Goal: Task Accomplishment & Management: Manage account settings

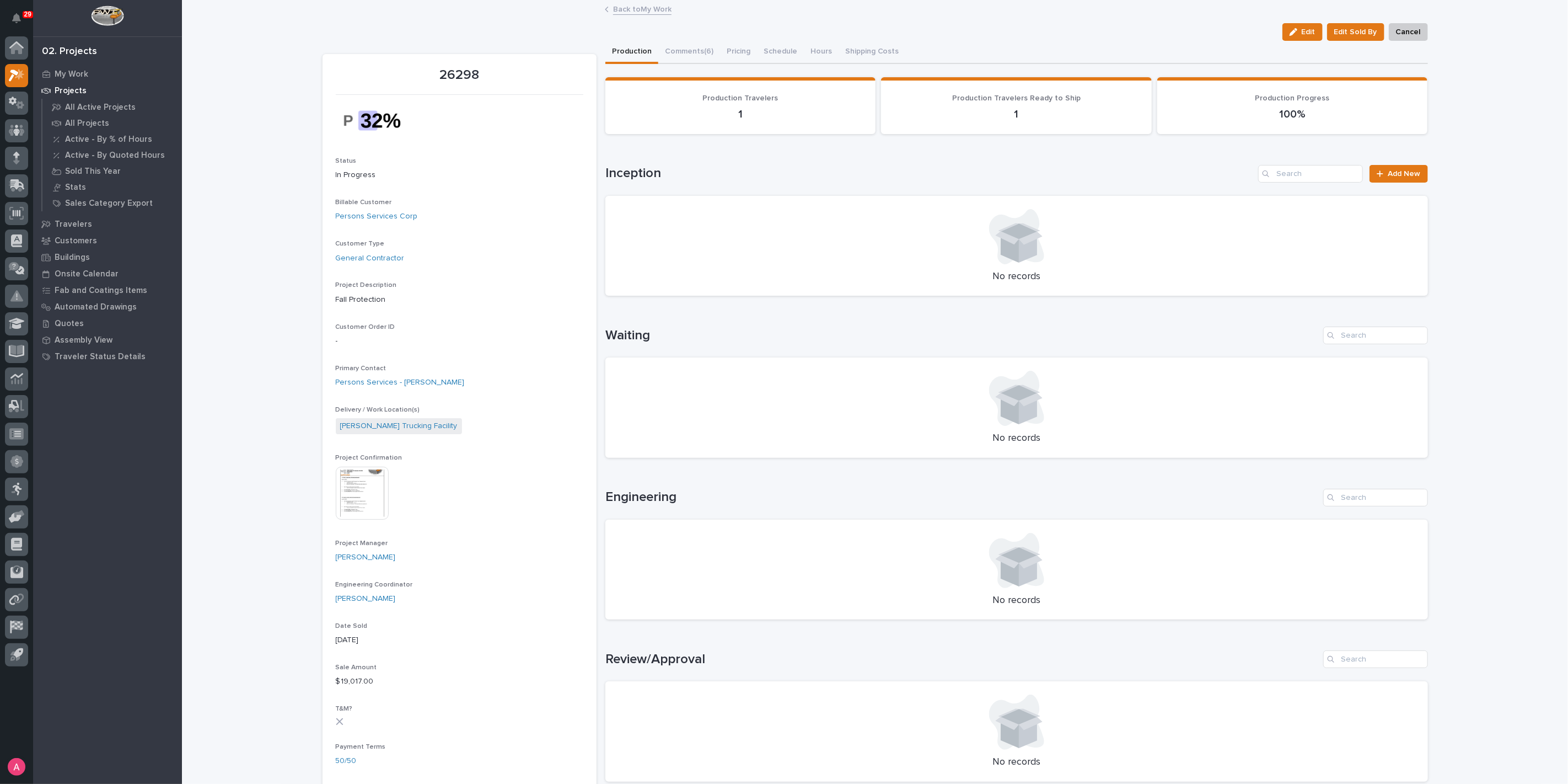
click at [645, 8] on link "Back to My Work" at bounding box center [641, 8] width 58 height 13
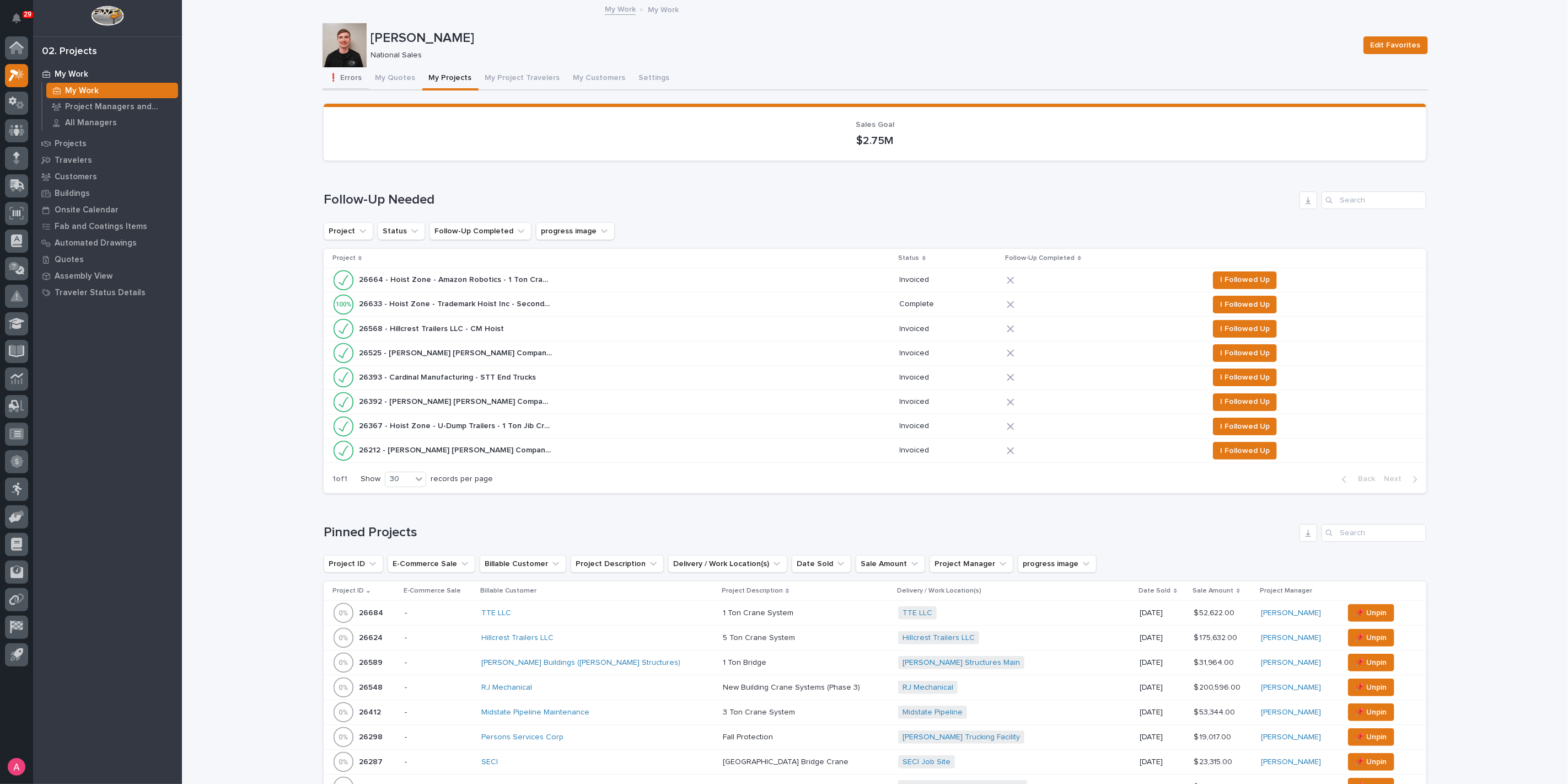
click at [332, 76] on button "❗ Errors" at bounding box center [345, 79] width 46 height 23
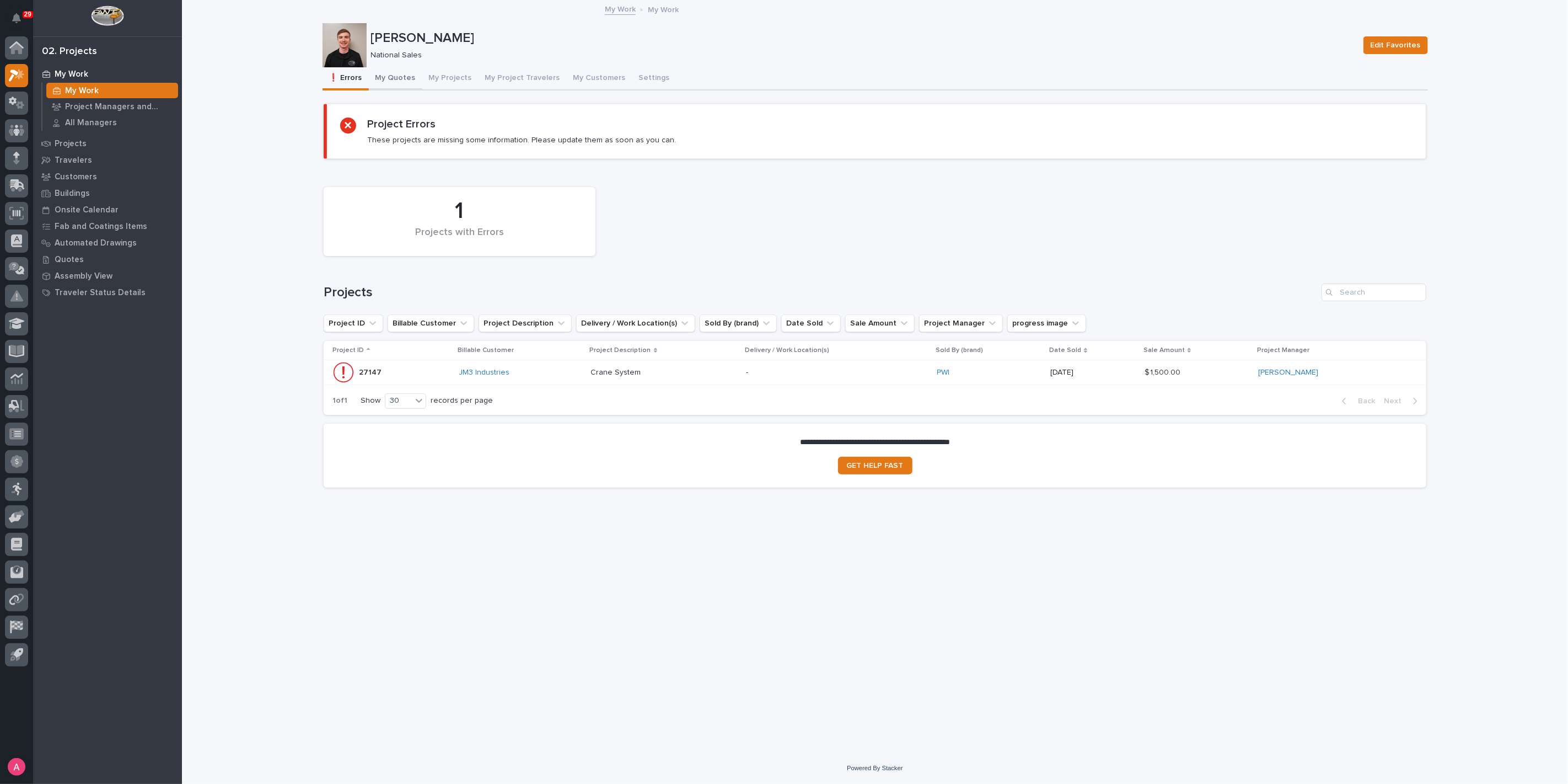
click at [387, 79] on button "My Quotes" at bounding box center [396, 79] width 54 height 23
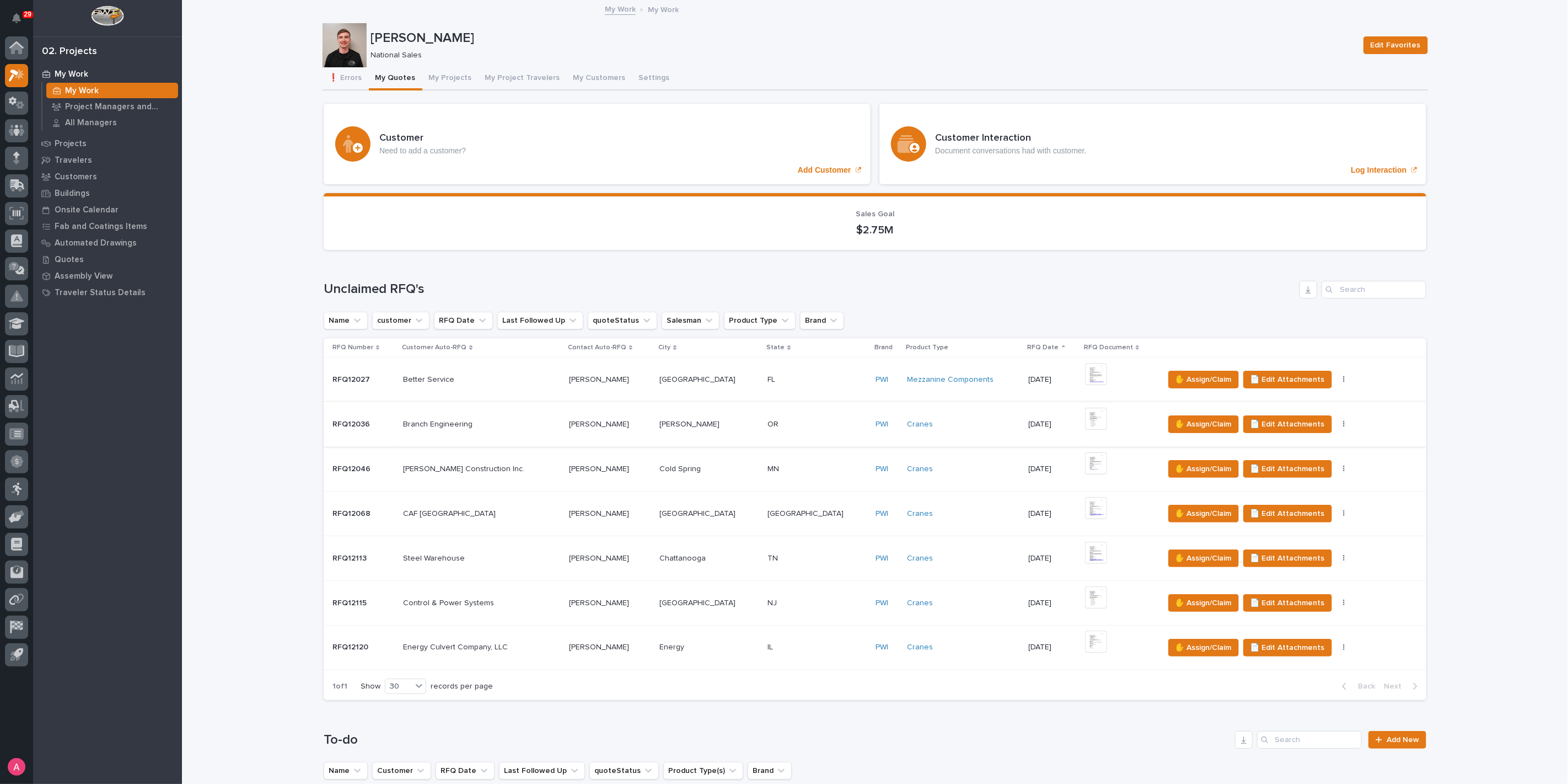
scroll to position [490, 0]
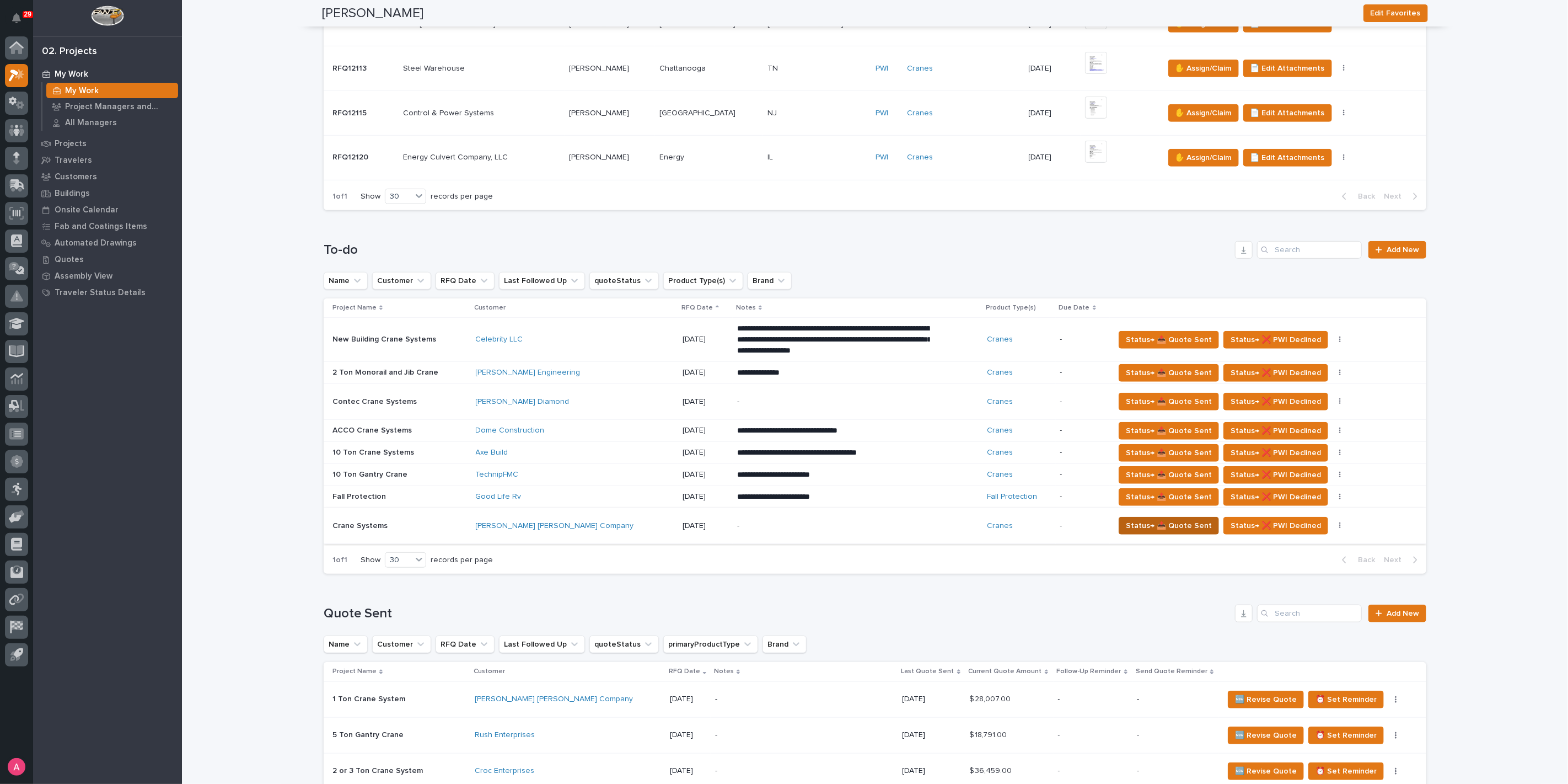
click at [1135, 522] on span "Status→ 📤 Quote Sent" at bounding box center [1169, 525] width 86 height 13
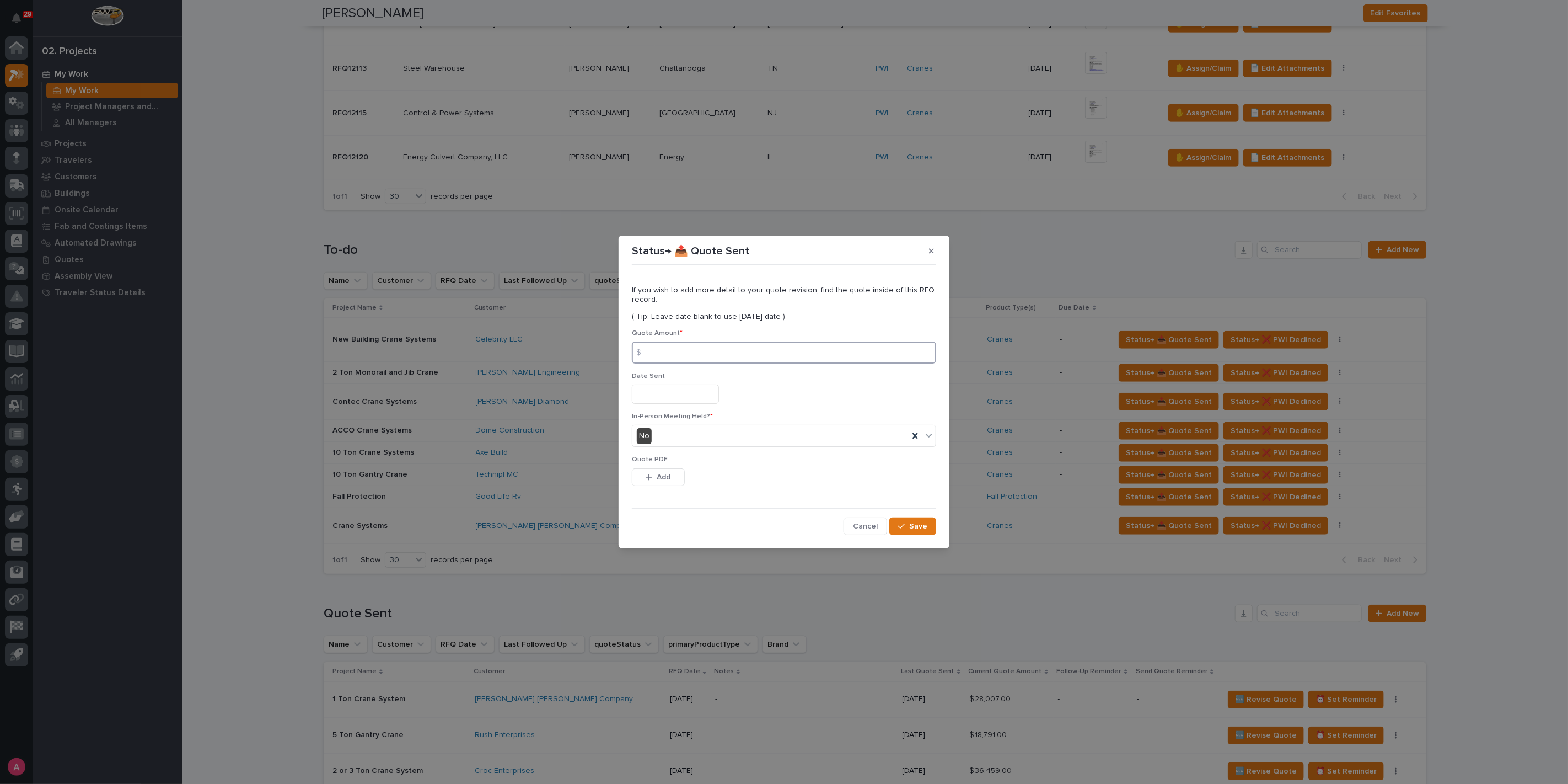
click at [741, 362] on input at bounding box center [784, 352] width 304 height 22
click at [712, 350] on input at bounding box center [784, 352] width 304 height 22
type input "135685"
click at [650, 483] on button "Add" at bounding box center [658, 477] width 53 height 17
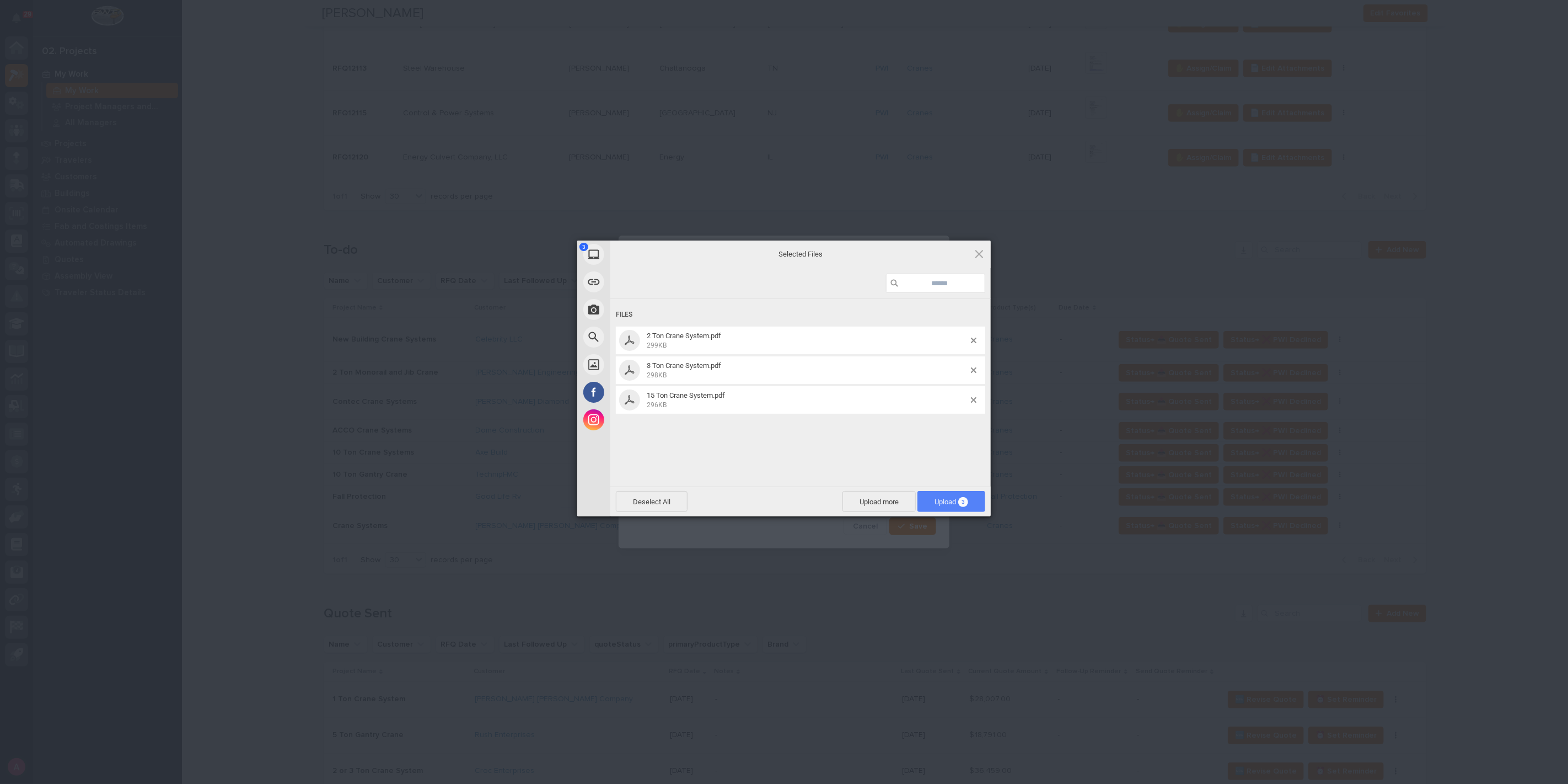
click at [962, 503] on span "3" at bounding box center [963, 502] width 10 height 10
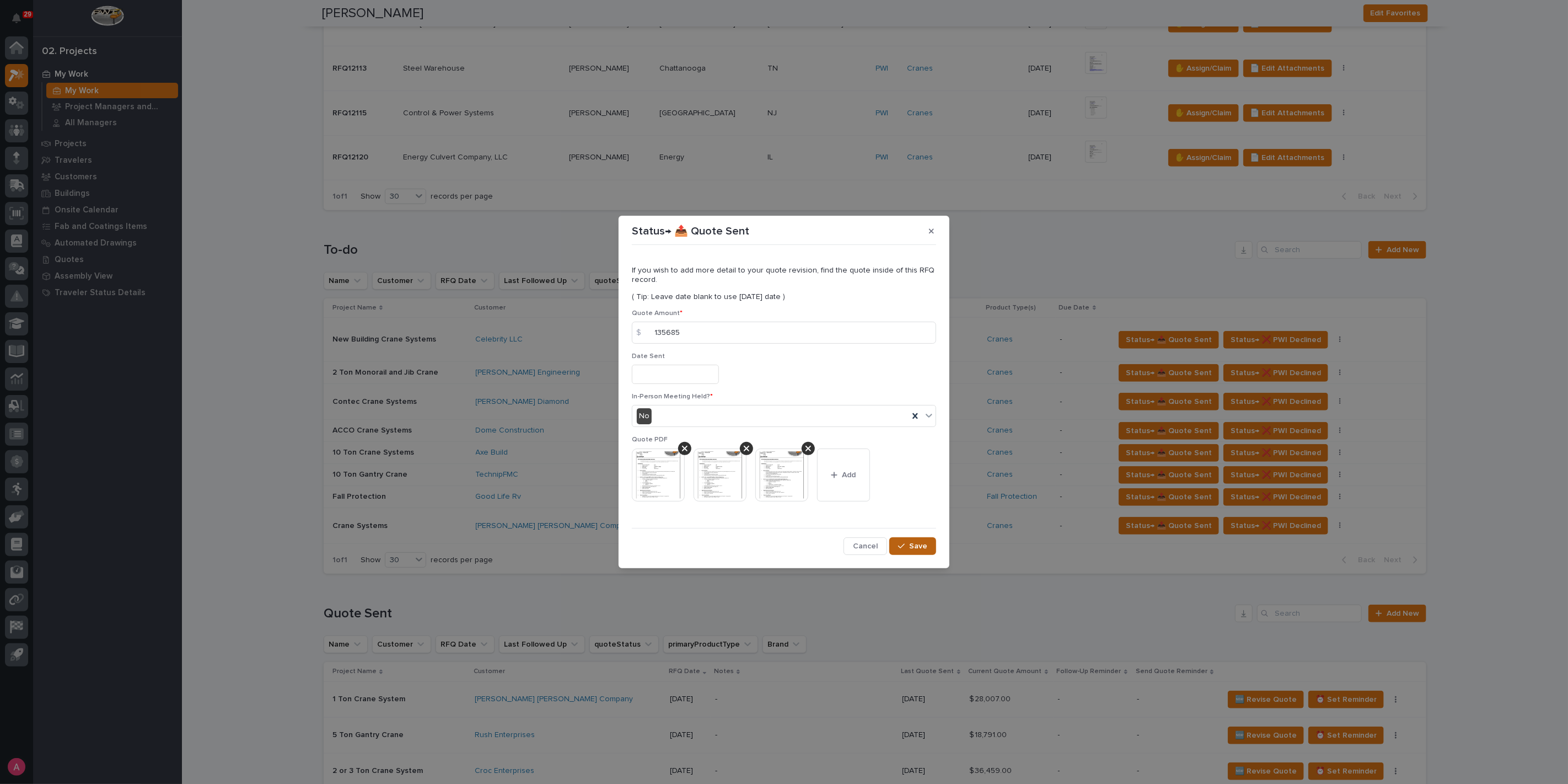
click at [916, 546] on span "Save" at bounding box center [918, 546] width 18 height 10
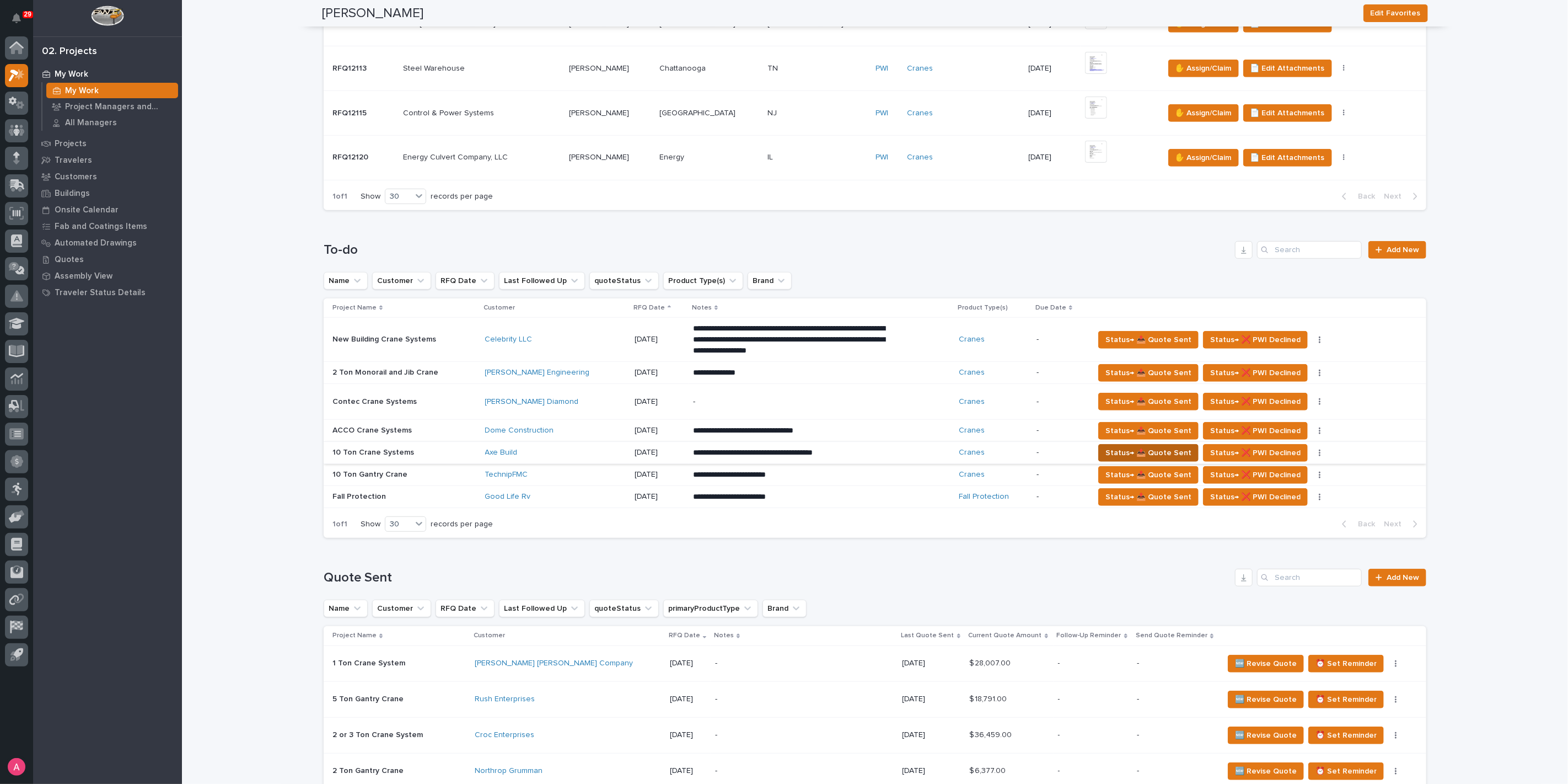
click at [1137, 454] on span "Status→ 📤 Quote Sent" at bounding box center [1148, 453] width 86 height 13
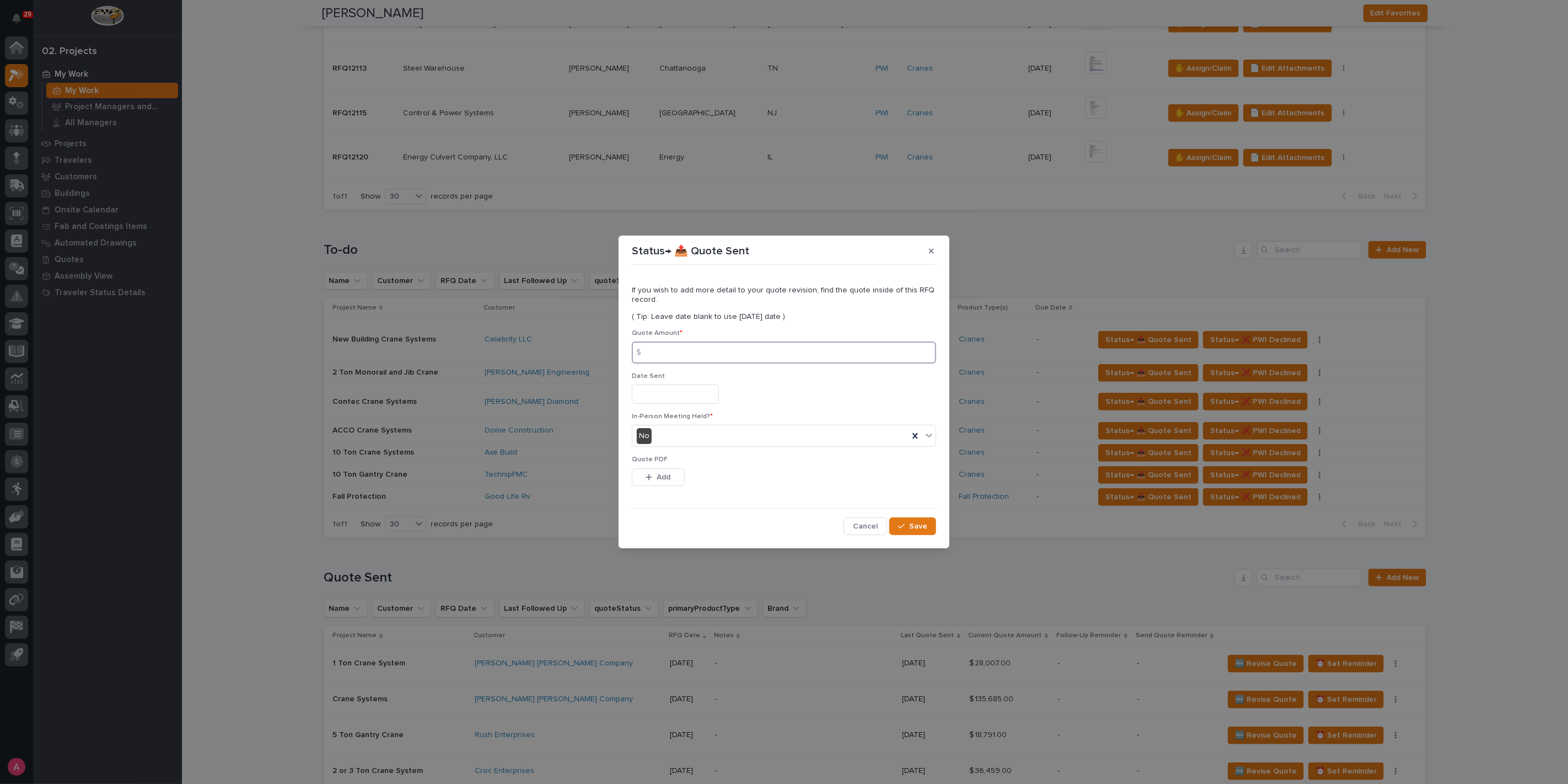
click at [698, 361] on input at bounding box center [784, 352] width 304 height 22
click at [665, 353] on input at bounding box center [784, 352] width 304 height 22
type input "361528"
click at [674, 475] on button "Add" at bounding box center [658, 477] width 53 height 17
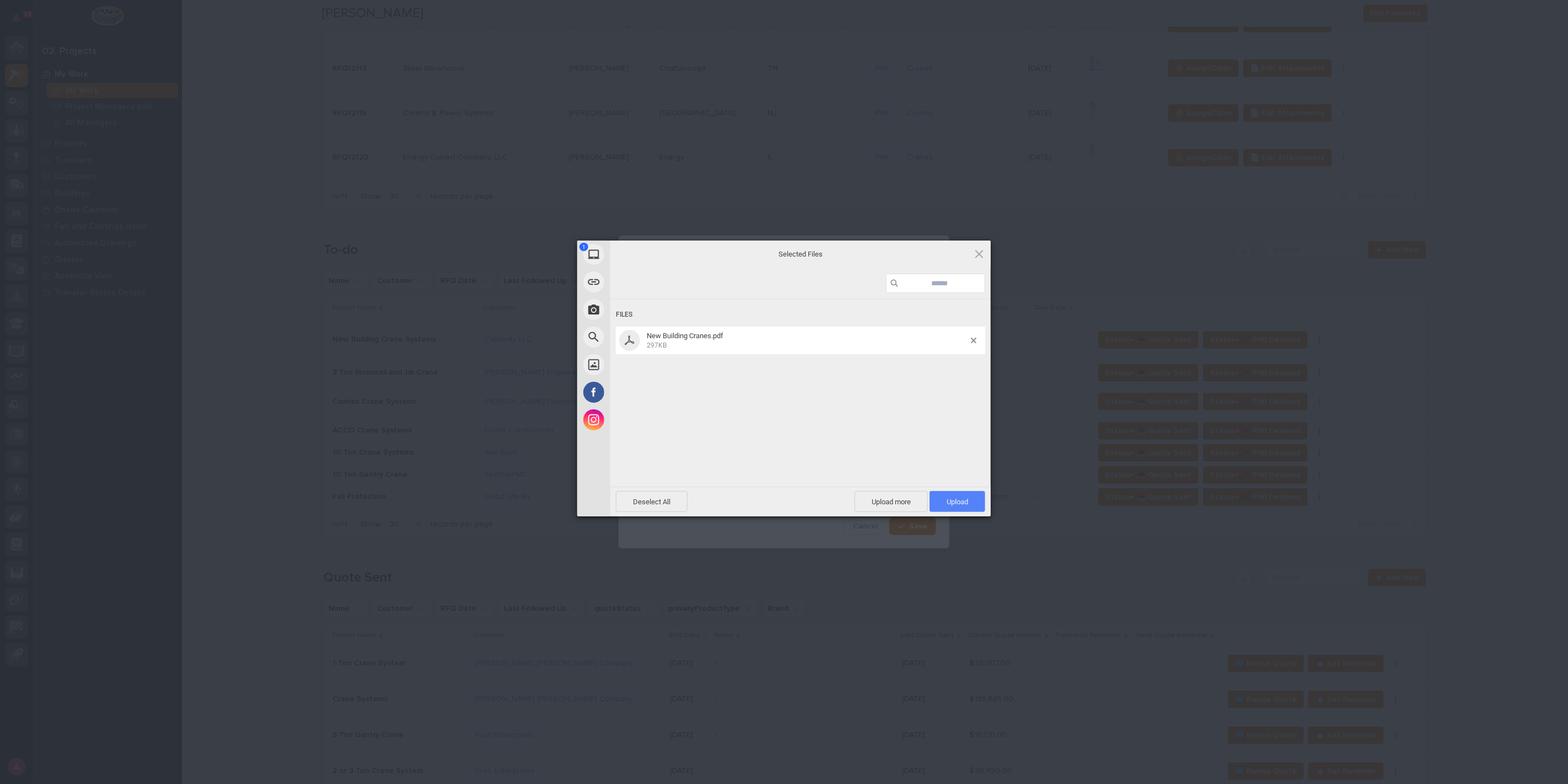
click at [961, 508] on span "Upload 1" at bounding box center [958, 502] width 56 height 21
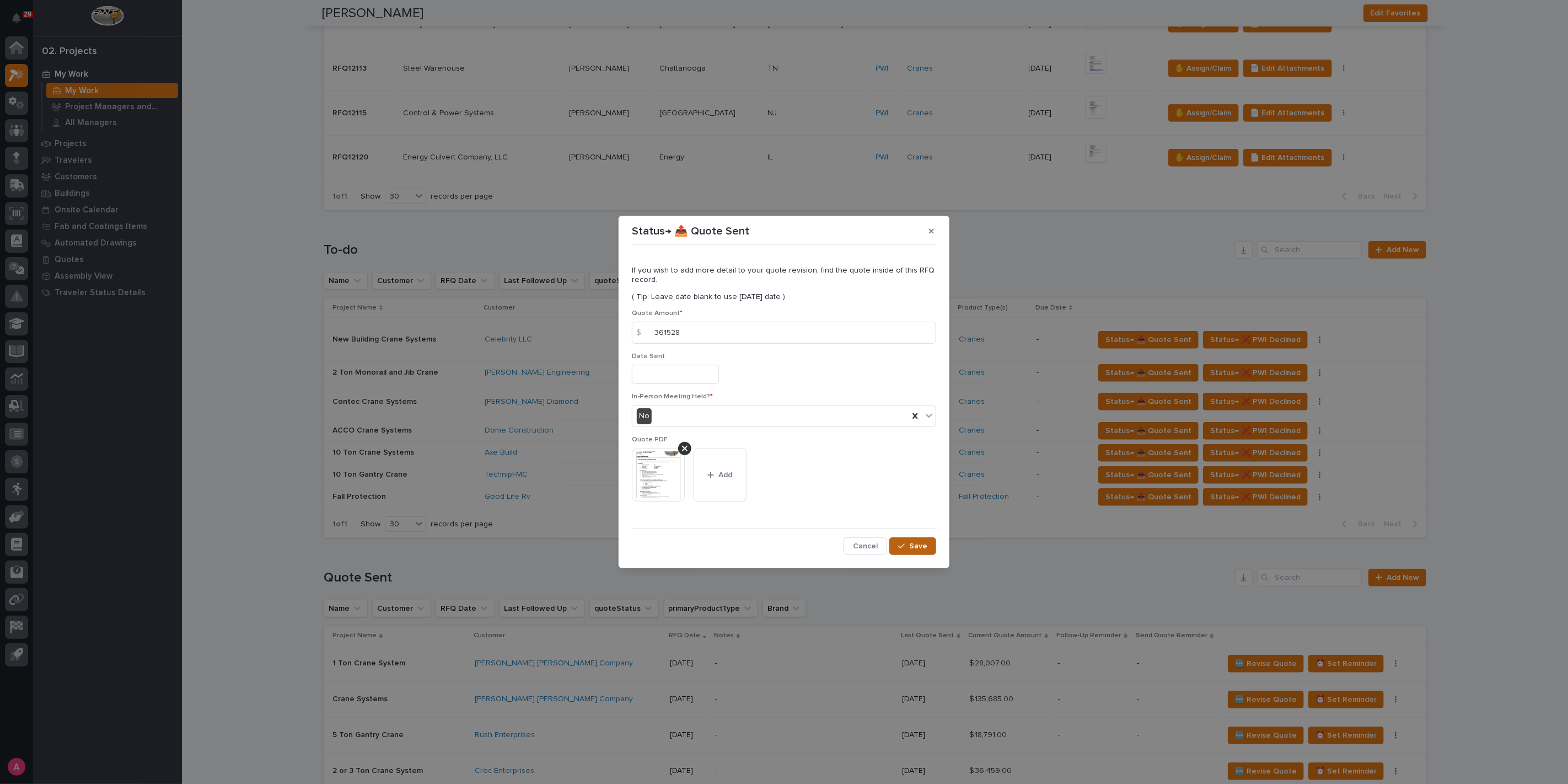
click at [921, 542] on span "Save" at bounding box center [918, 546] width 18 height 10
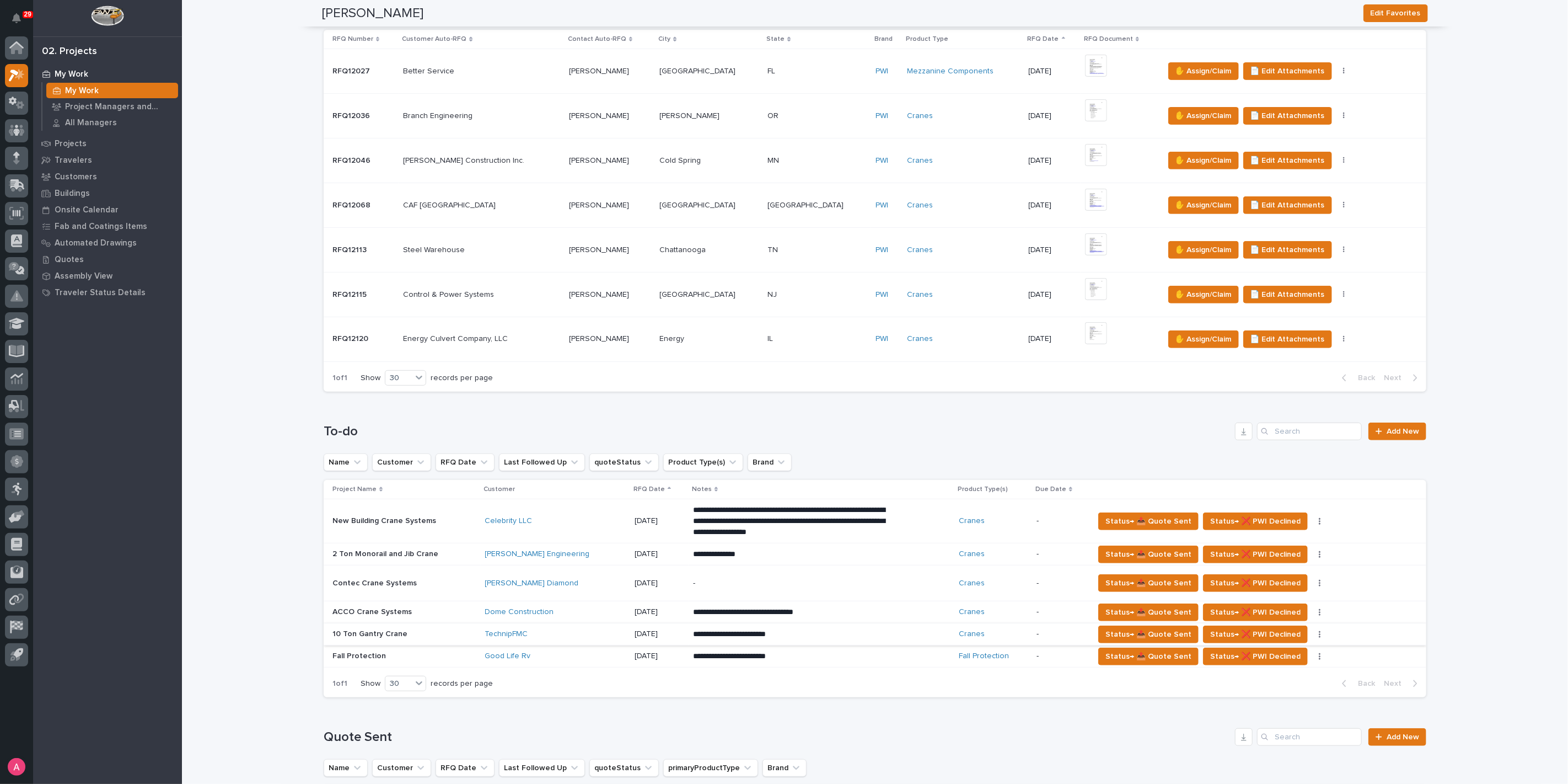
scroll to position [306, 0]
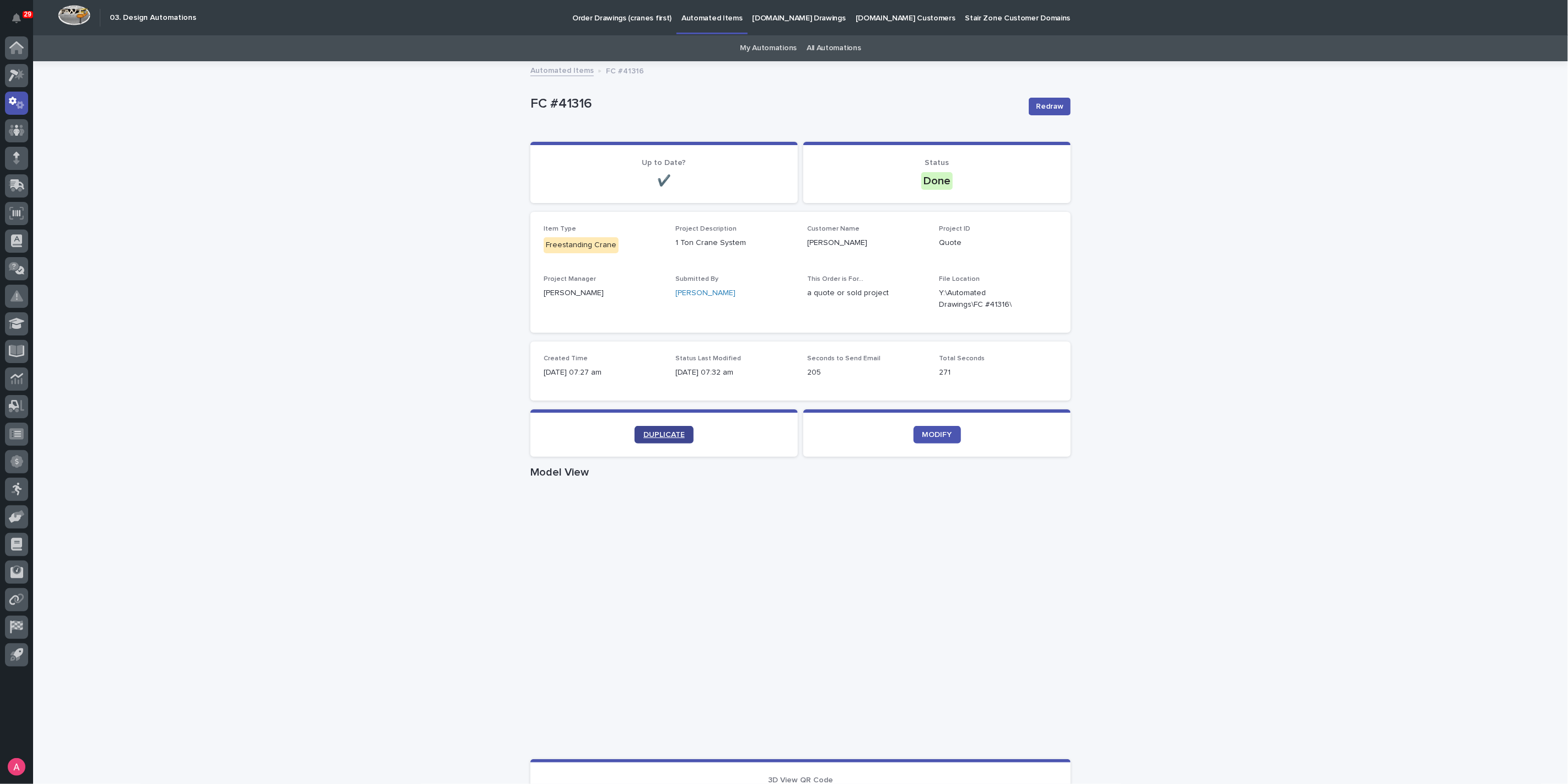
click at [645, 432] on span "DUPLICATE" at bounding box center [663, 434] width 42 height 8
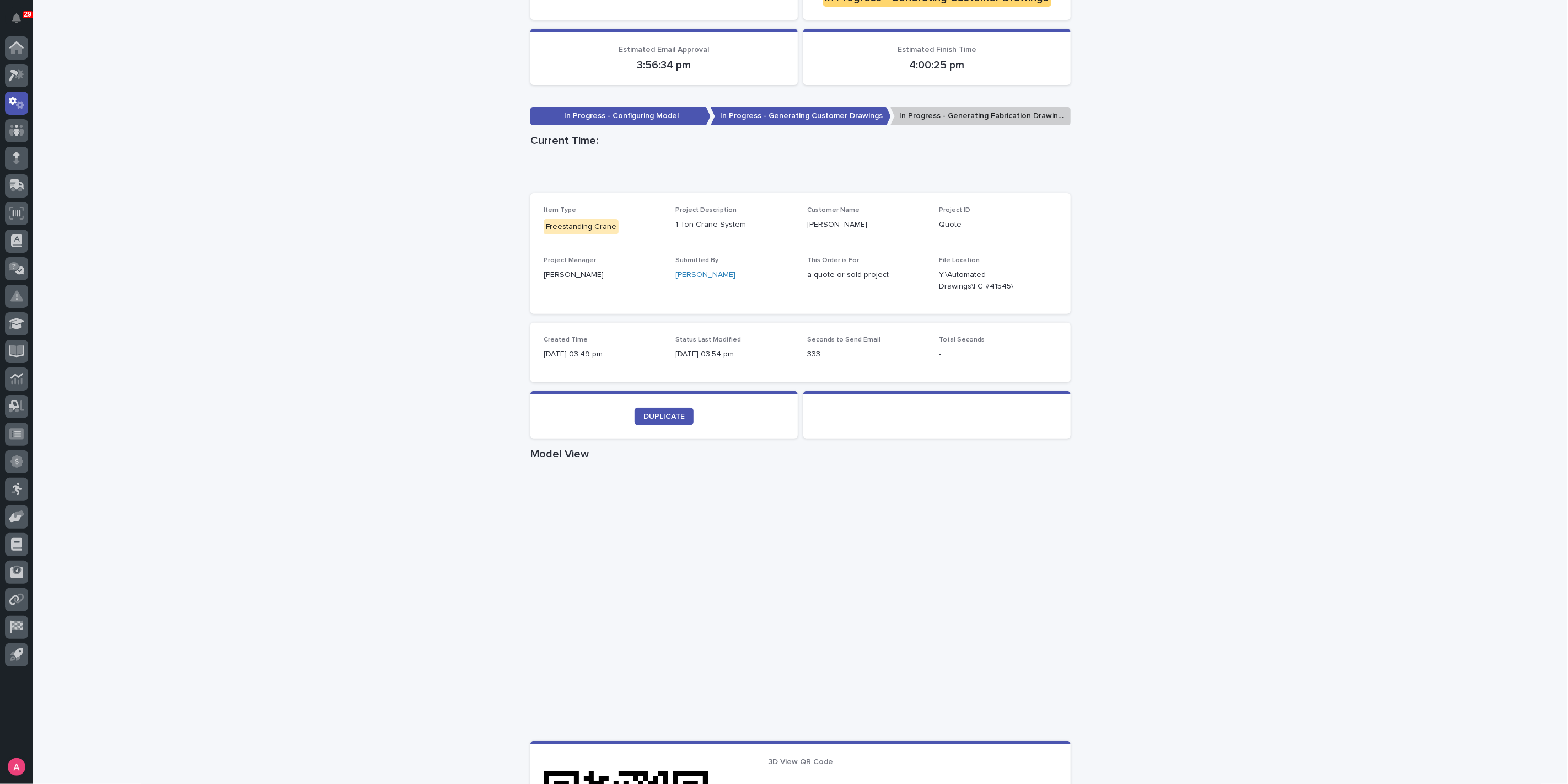
scroll to position [184, 0]
